Goal: Navigation & Orientation: Find specific page/section

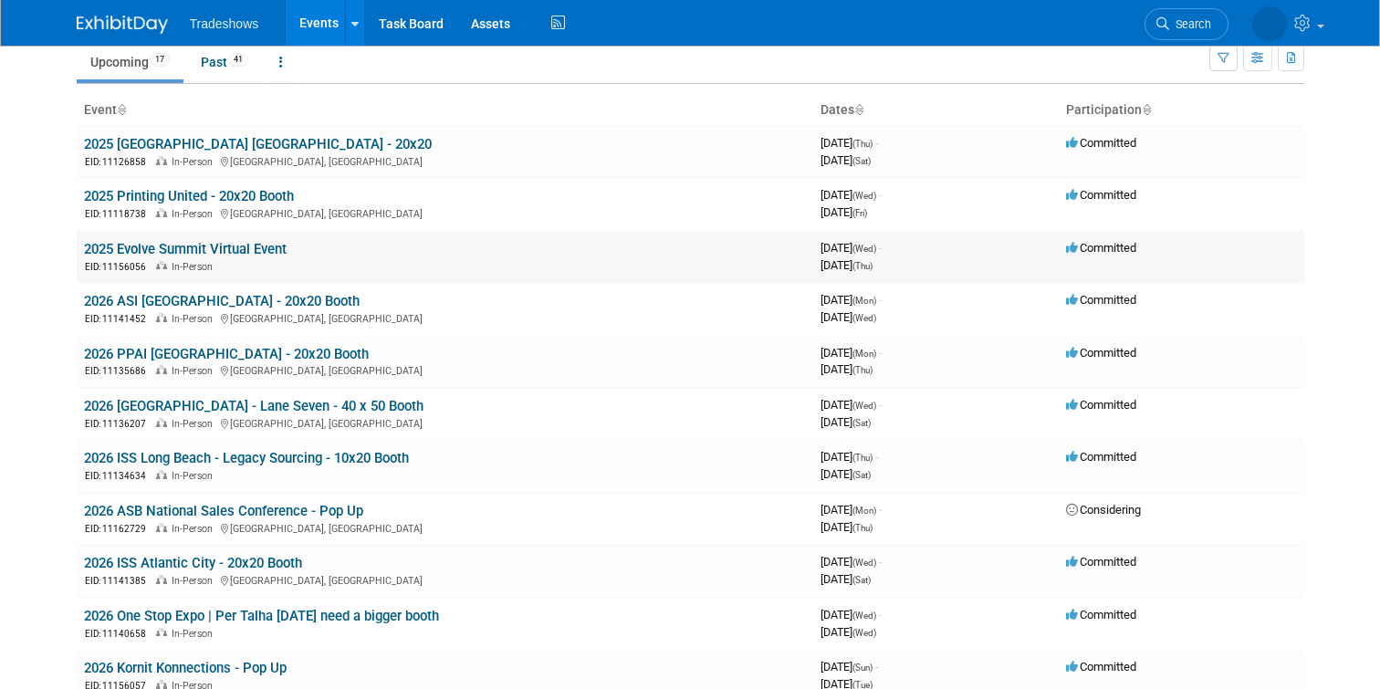
scroll to position [78, 0]
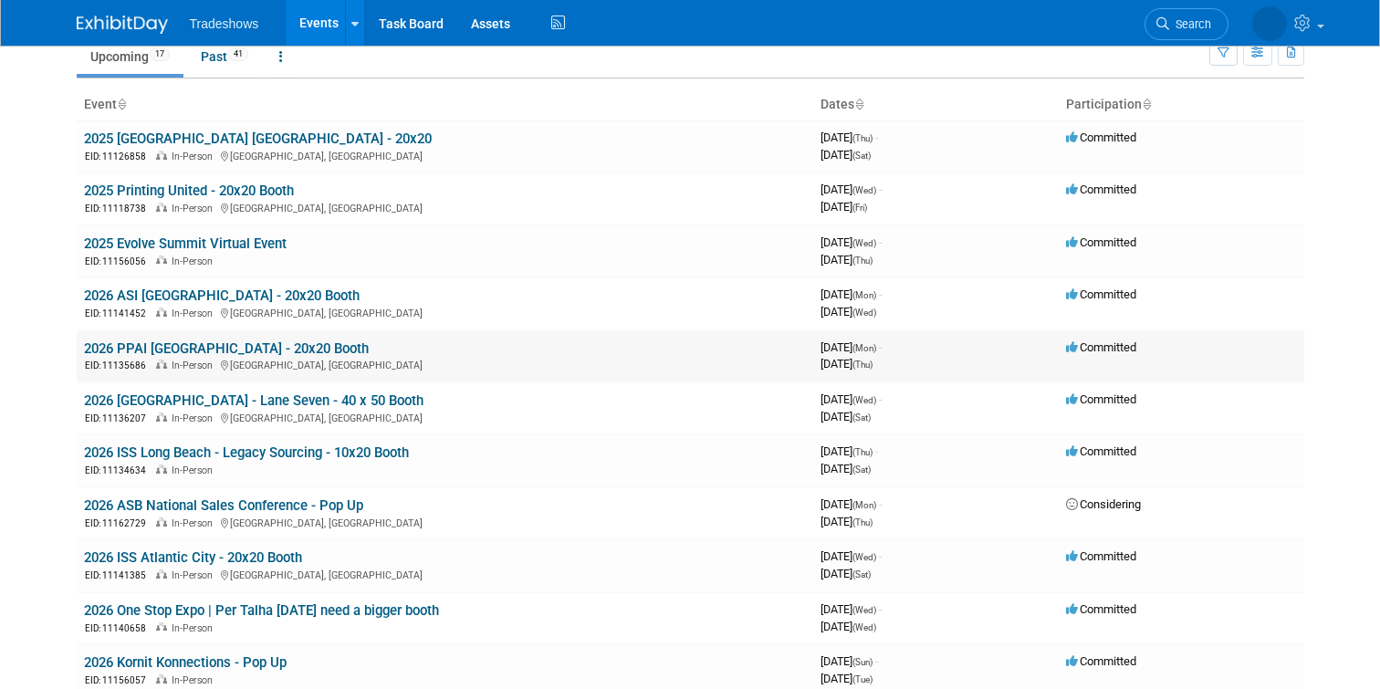
click at [204, 350] on link "2026 PPAI [GEOGRAPHIC_DATA] - 20x20 Booth" at bounding box center [226, 349] width 285 height 16
click at [199, 332] on td "2026 PPAI Las Vegas - 20x20 Booth EID: 11135686 In-Person Las Vegas, NV" at bounding box center [445, 356] width 737 height 52
click at [195, 399] on link "2026 [GEOGRAPHIC_DATA] - Lane Seven - 40 x 50 Booth" at bounding box center [254, 401] width 340 height 16
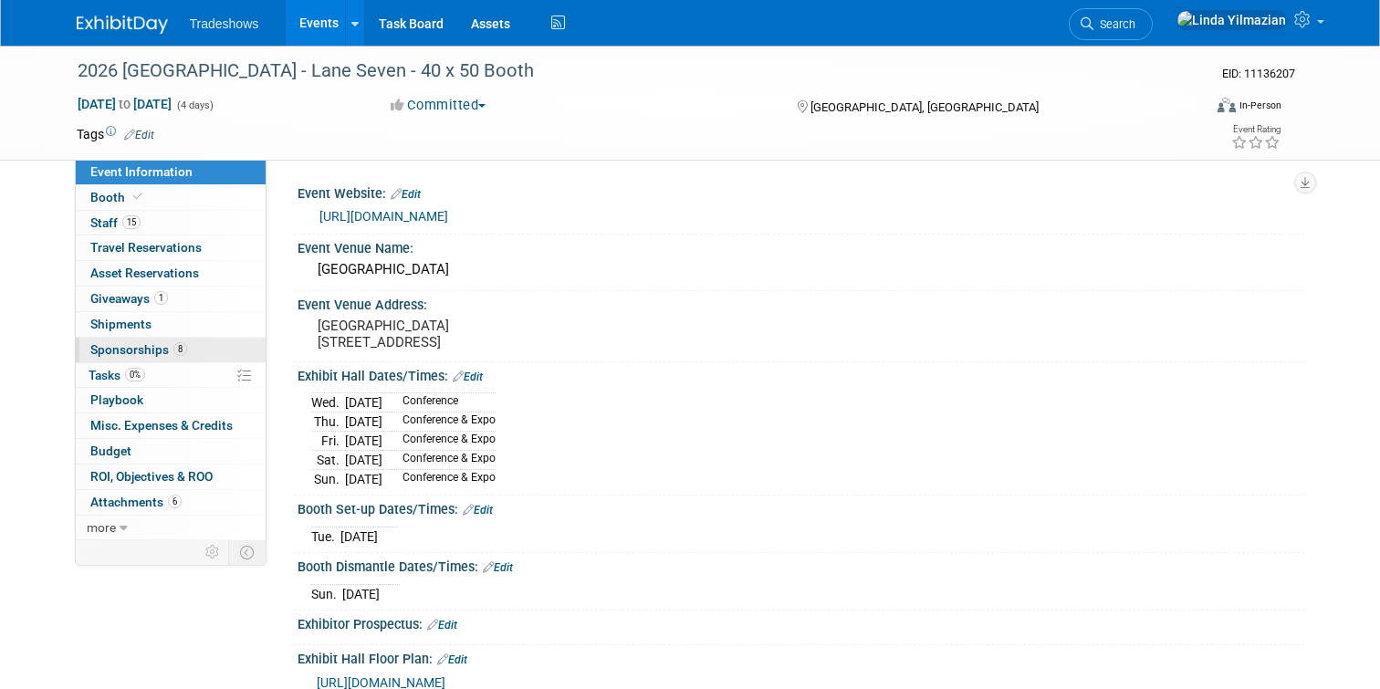
click at [120, 346] on span "Sponsorships 8" at bounding box center [138, 349] width 97 height 15
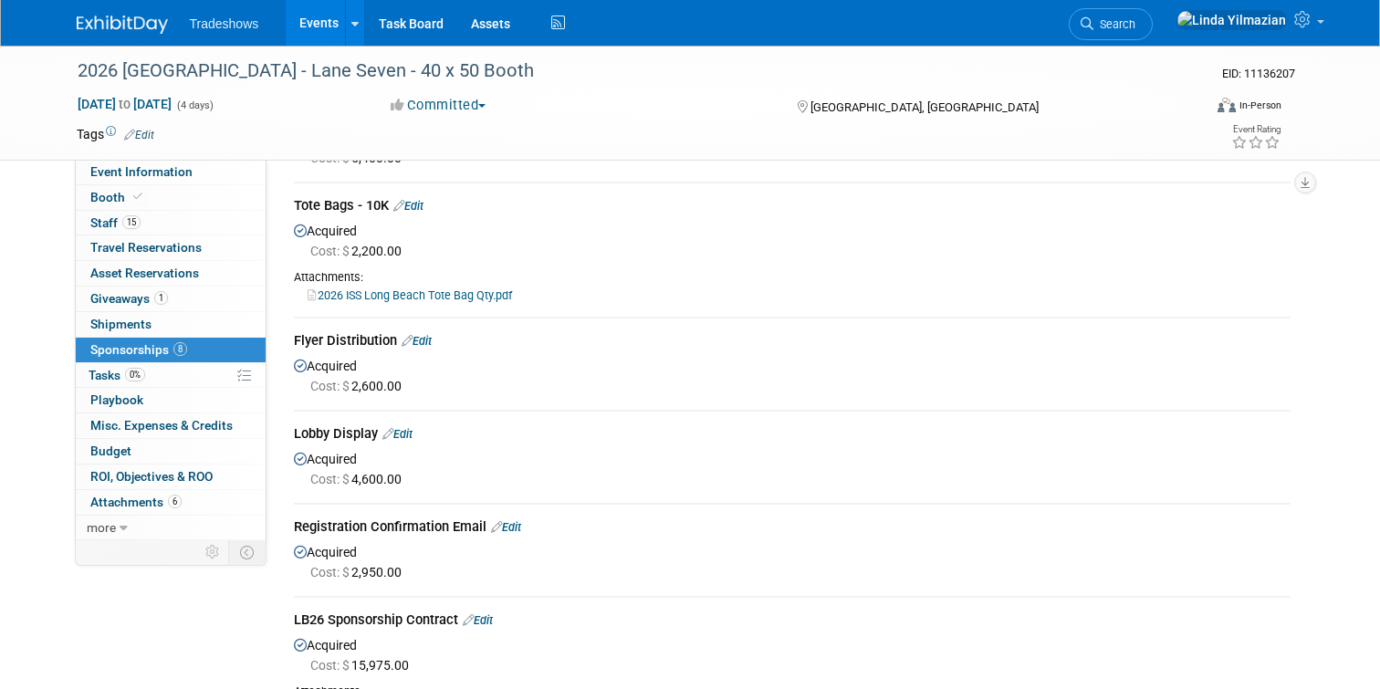
scroll to position [154, 0]
